Goal: Task Accomplishment & Management: Manage account settings

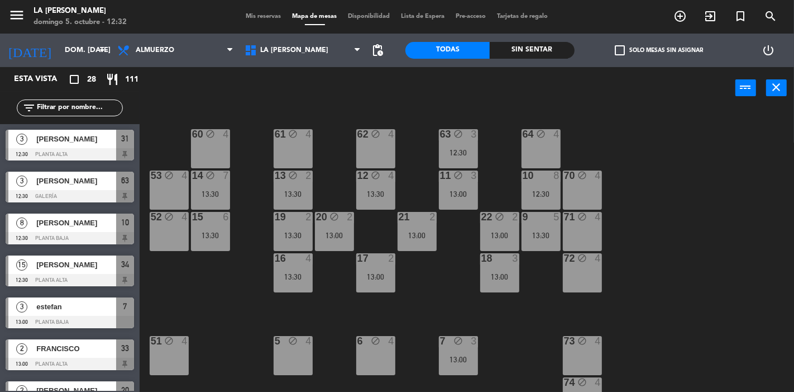
click at [261, 17] on span "Mis reservas" at bounding box center [264, 16] width 46 height 6
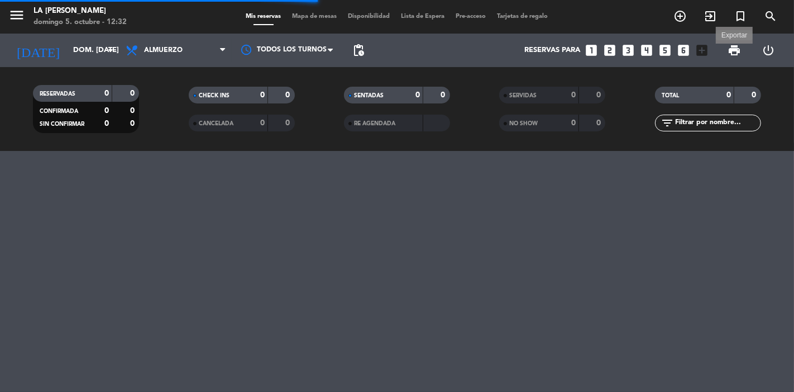
click at [736, 50] on span "print" at bounding box center [734, 50] width 13 height 13
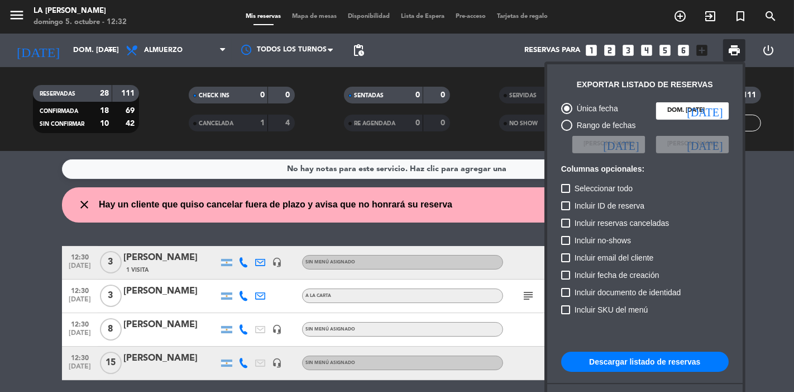
click at [323, 178] on div at bounding box center [397, 196] width 794 height 392
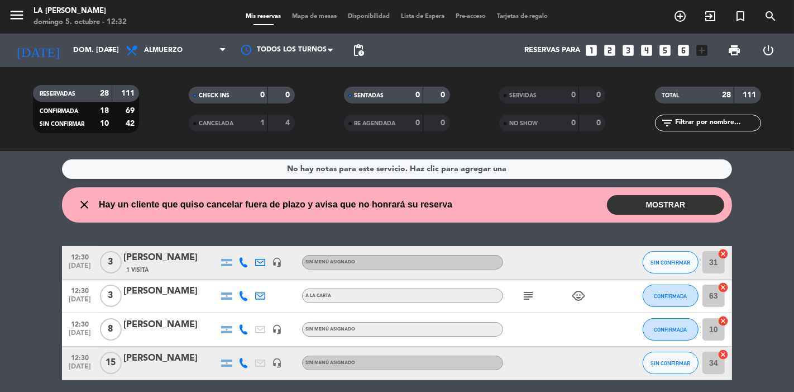
click at [687, 196] on button "MOSTRAR" at bounding box center [665, 205] width 117 height 20
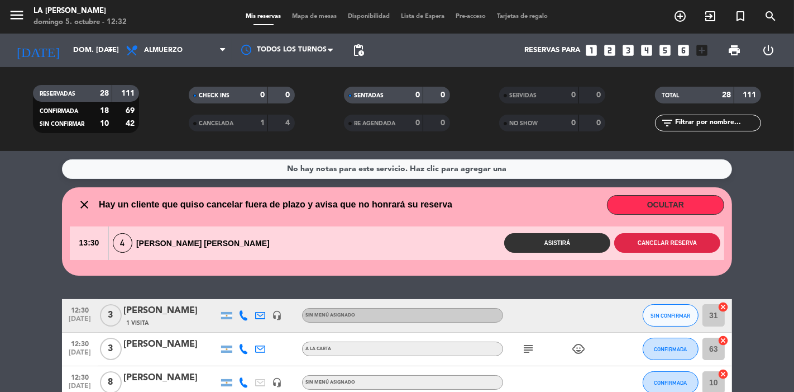
click at [655, 246] on button "Cancelar reserva" at bounding box center [667, 243] width 106 height 20
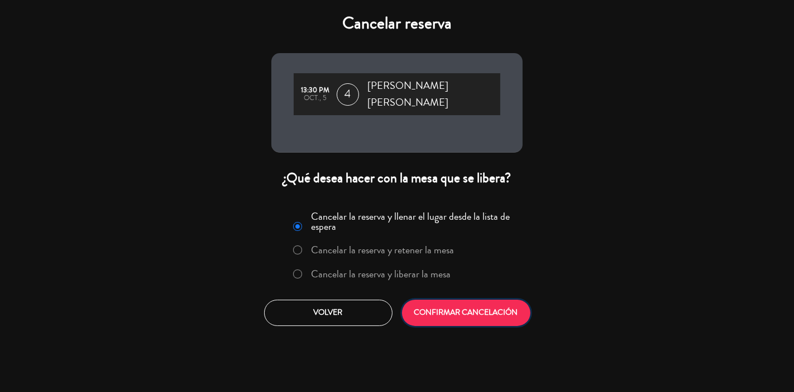
click at [464, 314] on button "CONFIRMAR CANCELACIÓN" at bounding box center [466, 312] width 128 height 26
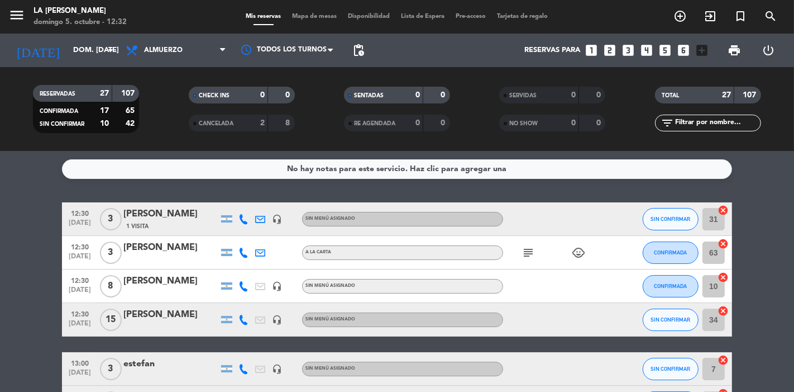
click at [330, 15] on span "Mapa de mesas" at bounding box center [315, 16] width 56 height 6
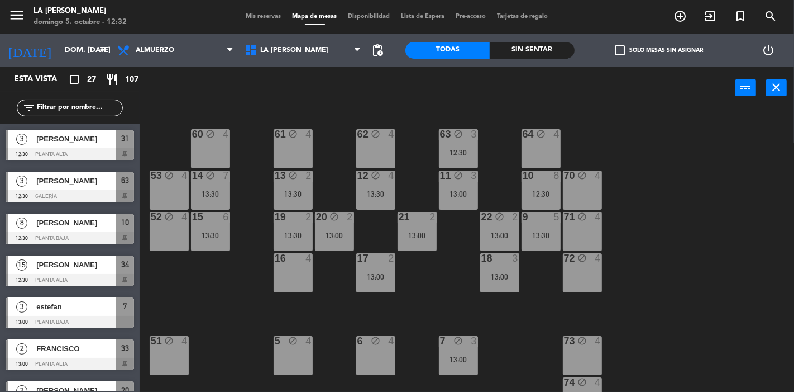
click at [298, 270] on div "16 4" at bounding box center [293, 272] width 39 height 39
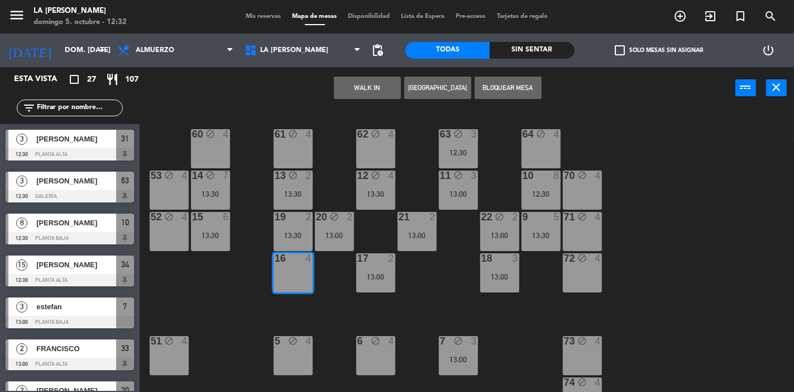
click at [497, 89] on button "Bloquear Mesa" at bounding box center [508, 88] width 67 height 22
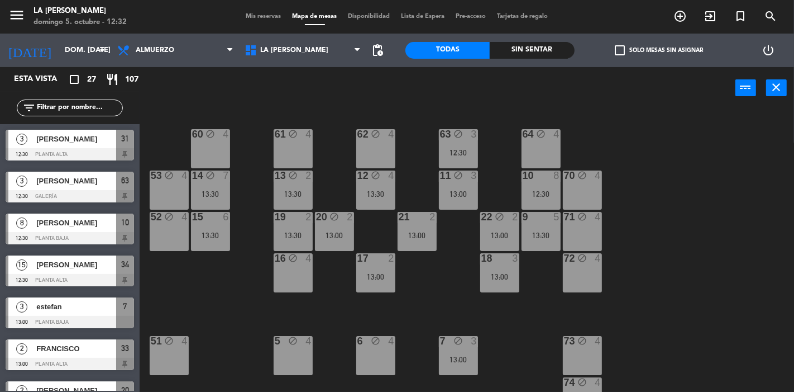
click at [261, 12] on div "Mis reservas Mapa de mesas Disponibilidad Lista de Espera Pre-acceso Tarjetas d…" at bounding box center [397, 17] width 313 height 10
drag, startPoint x: 261, startPoint y: 11, endPoint x: 263, endPoint y: 17, distance: 6.4
click at [263, 12] on div "Mis reservas Mapa de mesas Disponibilidad Lista de Espera Pre-acceso Tarjetas d…" at bounding box center [397, 17] width 313 height 10
click at [266, 18] on span "Mis reservas" at bounding box center [264, 16] width 46 height 6
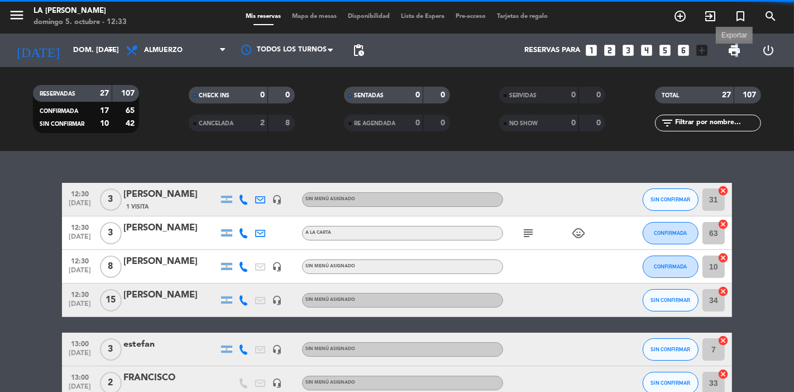
click at [737, 46] on span "print" at bounding box center [734, 50] width 13 height 13
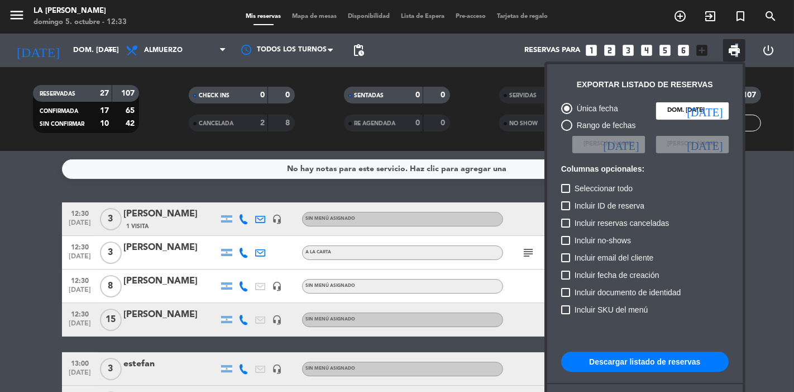
click at [692, 369] on button "Descargar listado de reservas" at bounding box center [645, 361] width 168 height 20
click at [19, 210] on div at bounding box center [397, 196] width 794 height 392
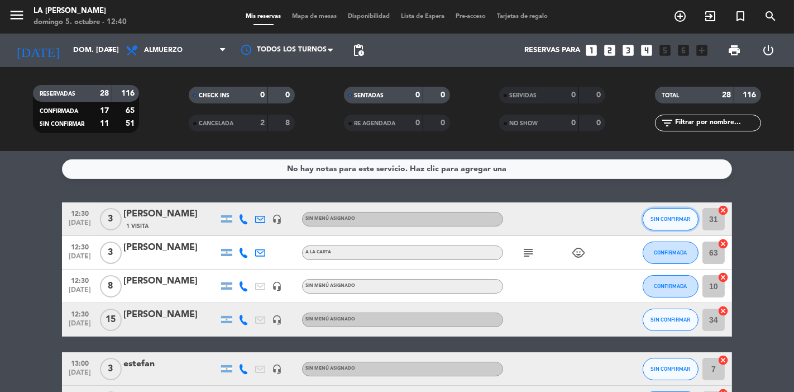
click at [680, 226] on button "SIN CONFIRMAR" at bounding box center [671, 219] width 56 height 22
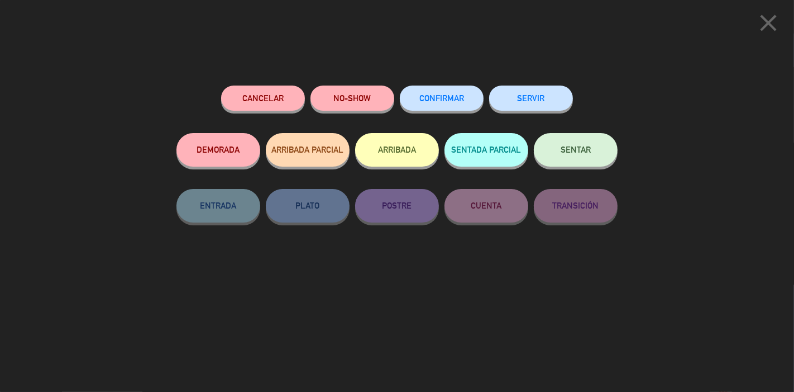
click at [457, 102] on span "CONFIRMAR" at bounding box center [441, 97] width 45 height 9
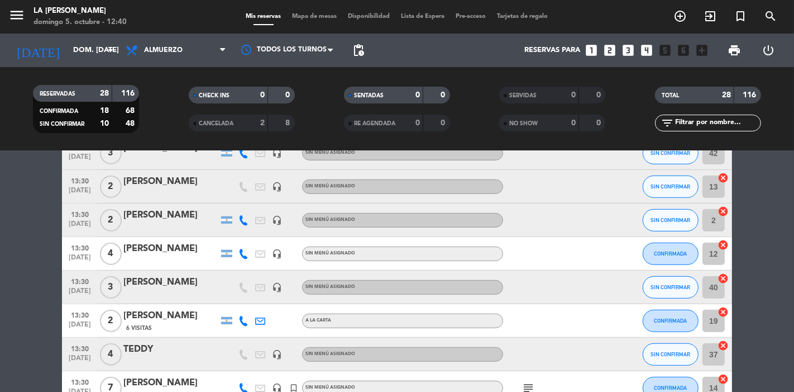
scroll to position [712, 0]
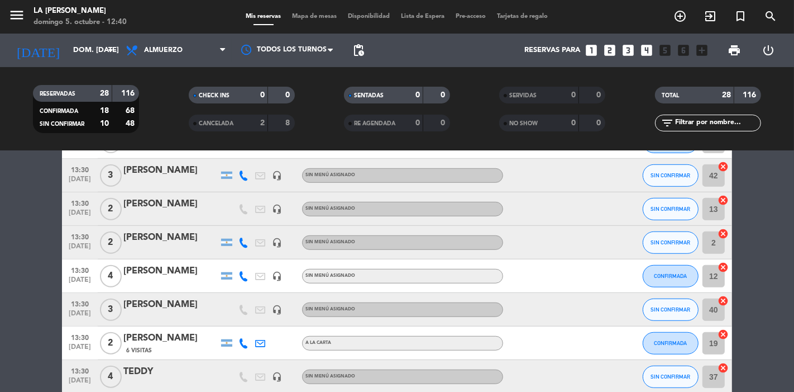
click at [159, 199] on div "[PERSON_NAME]" at bounding box center [170, 204] width 95 height 15
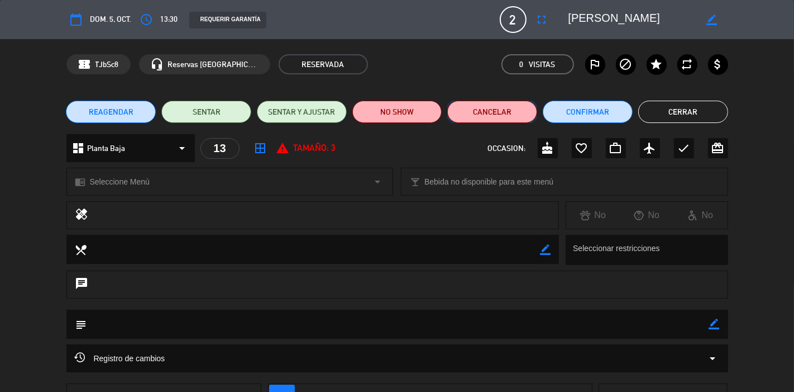
click at [506, 111] on button "Cancelar" at bounding box center [492, 112] width 90 height 22
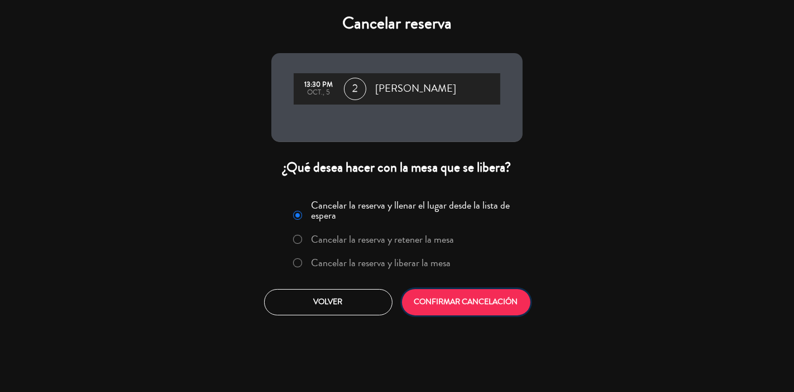
click at [484, 303] on button "CONFIRMAR CANCELACIÓN" at bounding box center [466, 302] width 128 height 26
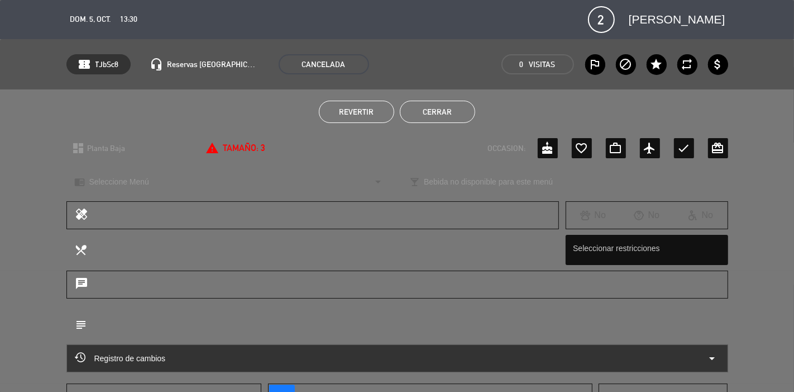
click at [436, 112] on button "Cerrar" at bounding box center [437, 112] width 75 height 22
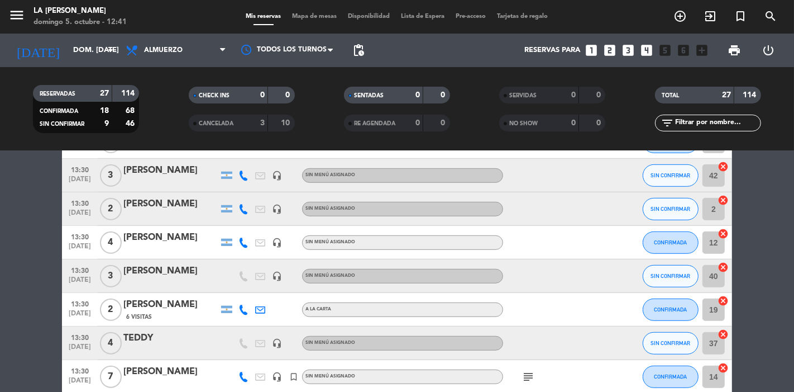
click at [313, 15] on span "Mapa de mesas" at bounding box center [315, 16] width 56 height 6
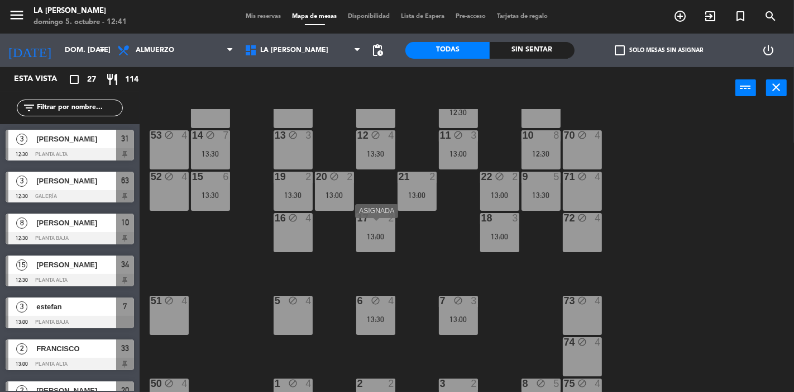
scroll to position [62, 0]
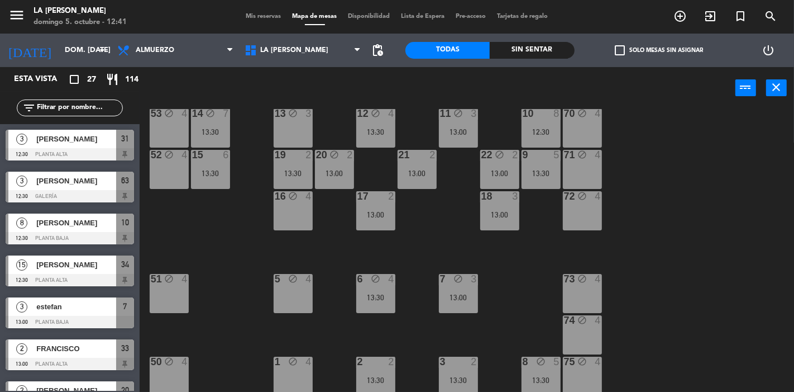
click at [256, 12] on div "Mis reservas Mapa de mesas Disponibilidad Lista de Espera Pre-acceso Tarjetas d…" at bounding box center [397, 17] width 313 height 10
click at [261, 14] on span "Mis reservas" at bounding box center [264, 16] width 46 height 6
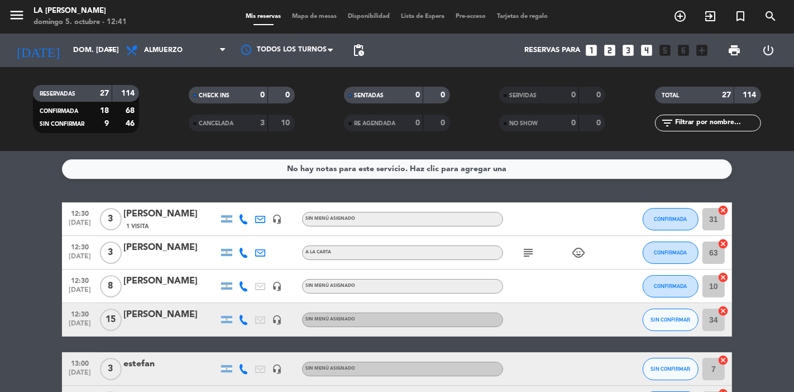
click at [323, 16] on span "Mapa de mesas" at bounding box center [315, 16] width 56 height 6
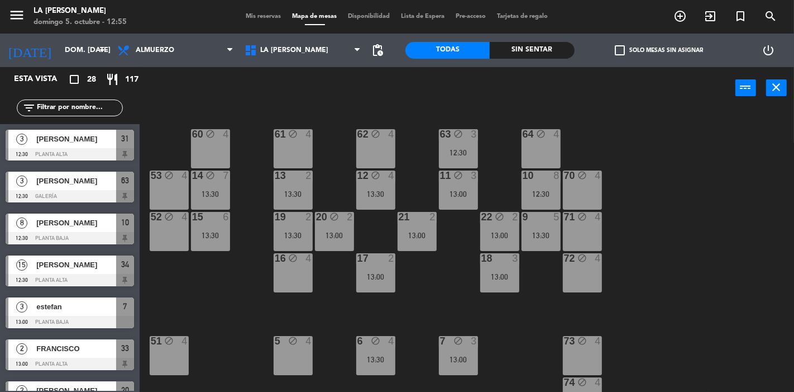
click at [258, 17] on span "Mis reservas" at bounding box center [264, 16] width 46 height 6
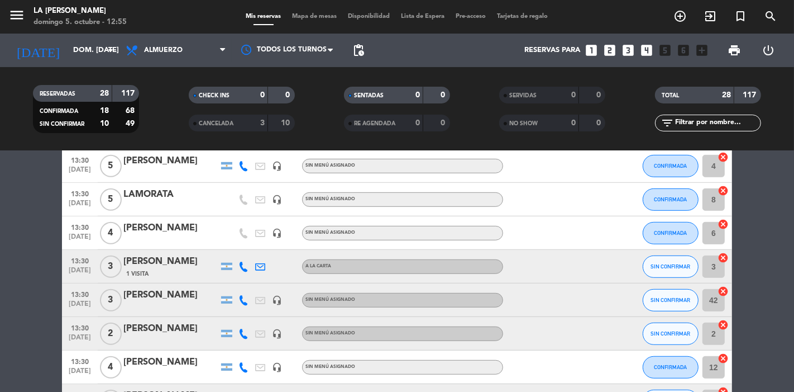
scroll to position [683, 0]
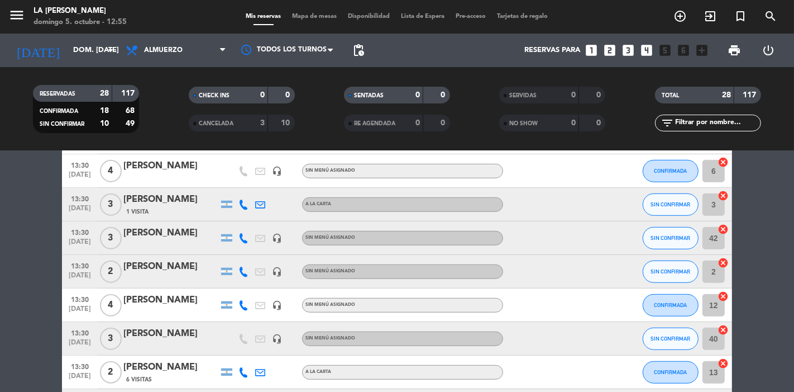
click at [317, 15] on span "Mapa de mesas" at bounding box center [315, 16] width 56 height 6
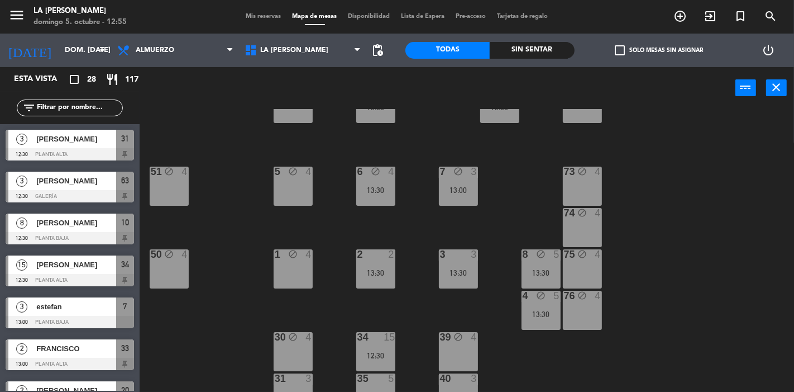
scroll to position [186, 0]
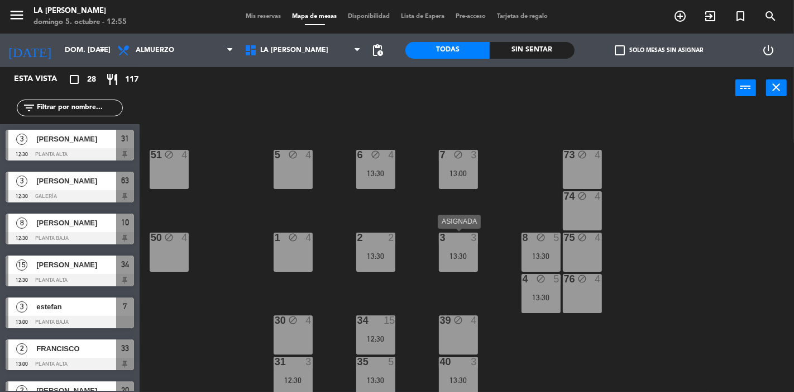
click at [466, 252] on div "13:30" at bounding box center [458, 256] width 39 height 8
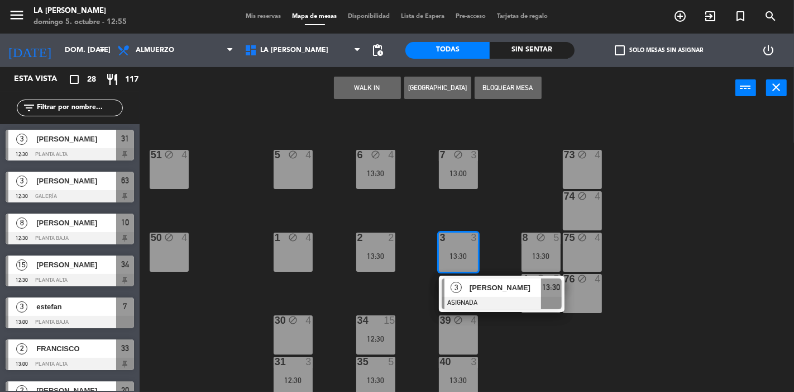
click at [501, 88] on button "Bloquear Mesa" at bounding box center [508, 88] width 67 height 22
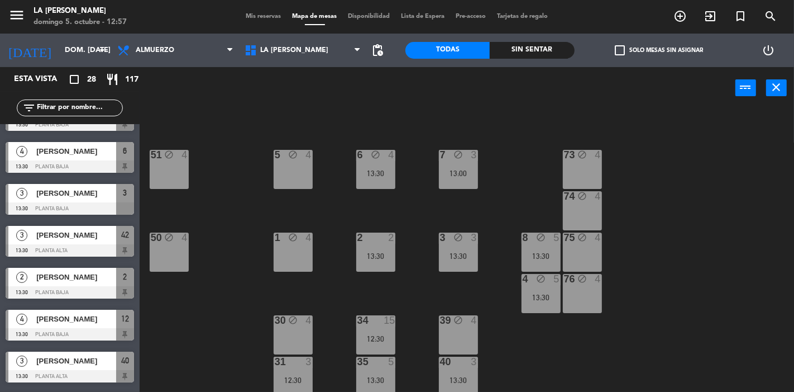
scroll to position [721, 0]
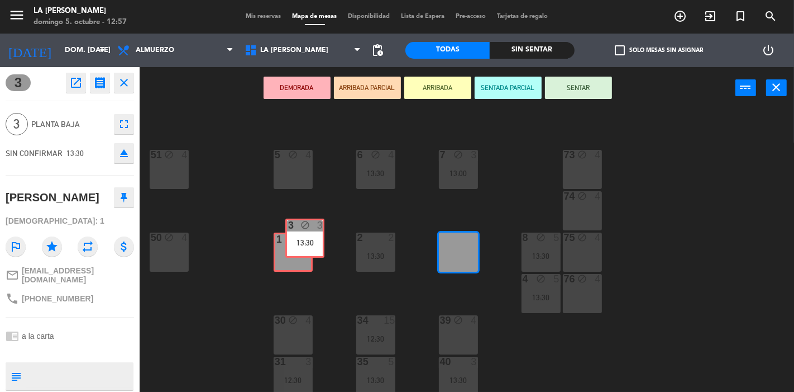
drag, startPoint x: 460, startPoint y: 269, endPoint x: 297, endPoint y: 257, distance: 163.5
click at [297, 257] on div "60 block 4 61 block 4 62 block 4 63 block 3 12:30 64 block 4 14 block 7 13:30 1…" at bounding box center [470, 250] width 647 height 283
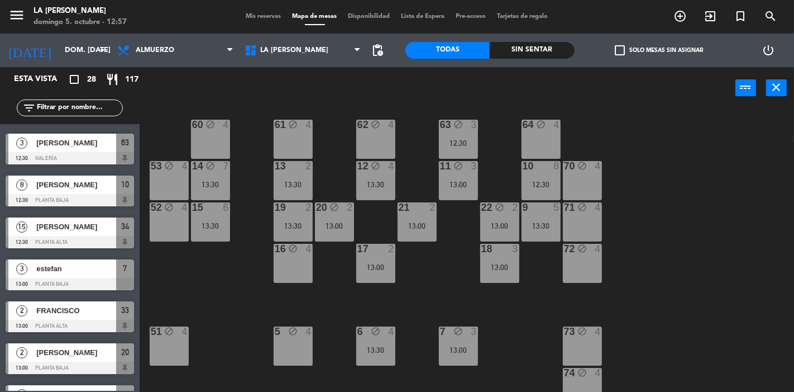
scroll to position [0, 0]
